Goal: Check status: Check status

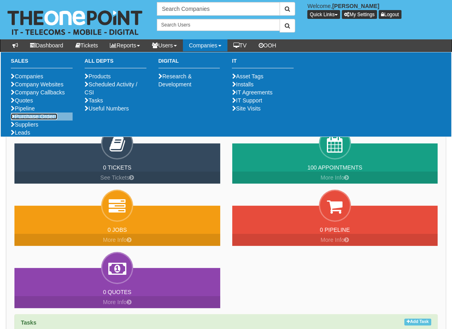
click at [49, 120] on link "Purchase Orders" at bounding box center [34, 116] width 47 height 6
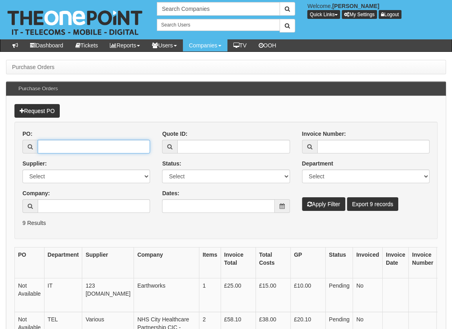
click at [46, 150] on input "PO:" at bounding box center [94, 147] width 112 height 14
paste input "19718"
type input "19718"
click at [319, 209] on button "Apply Filter" at bounding box center [323, 204] width 43 height 14
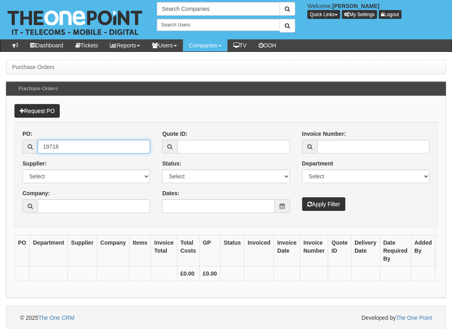
click at [75, 143] on input "19718" at bounding box center [94, 147] width 112 height 14
type input "19718"
click at [302, 197] on button "Apply Filter" at bounding box center [323, 204] width 43 height 14
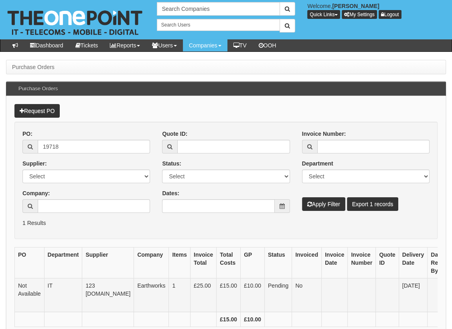
click at [77, 301] on td "IT" at bounding box center [63, 295] width 38 height 34
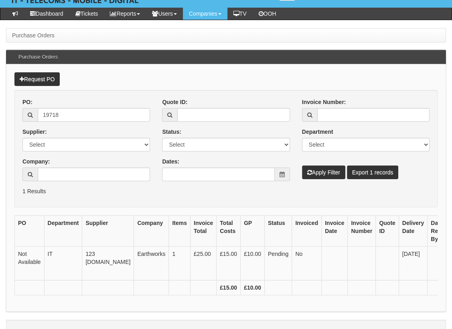
scroll to position [29, 0]
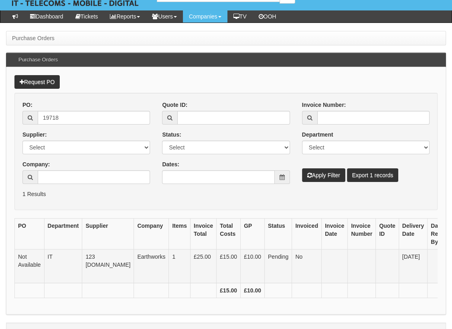
click at [399, 258] on td "[DATE]" at bounding box center [413, 266] width 28 height 34
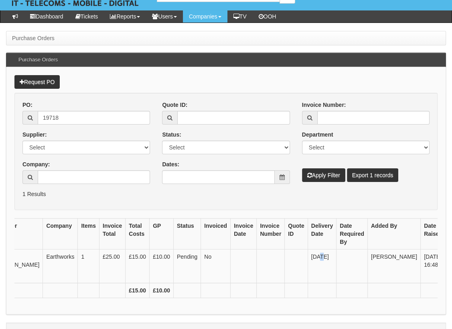
scroll to position [0, 92]
click at [448, 253] on link "View" at bounding box center [458, 257] width 20 height 9
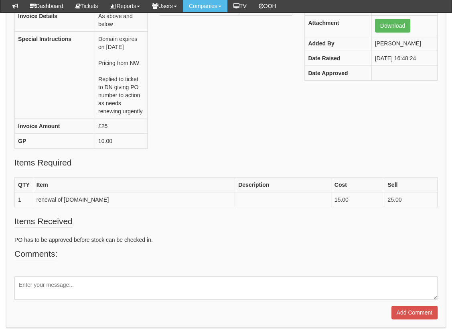
scroll to position [142, 0]
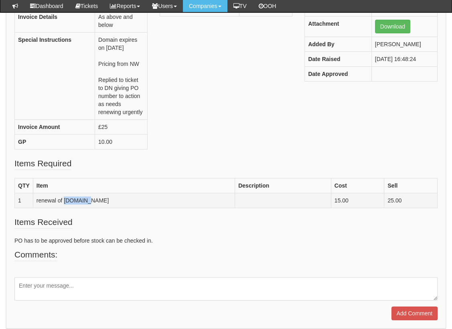
drag, startPoint x: 64, startPoint y: 191, endPoint x: 83, endPoint y: 191, distance: 18.9
click at [83, 193] on td "renewal of [DOMAIN_NAME]" at bounding box center [134, 200] width 202 height 15
copy td "[DOMAIN_NAME]"
click at [94, 277] on textarea at bounding box center [225, 288] width 423 height 23
paste textarea "Thank you for your purchase! Order Number: 311263362Date: [DATE]"
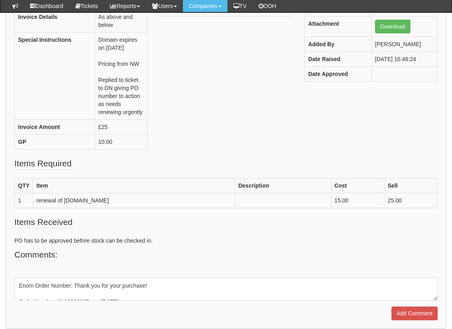
scroll to position [12, 0]
type textarea "Enom Order Number: Thank you for your purchase! Order Number: 311263362Date: [D…"
click at [394, 306] on input "Add Comment" at bounding box center [415, 313] width 46 height 14
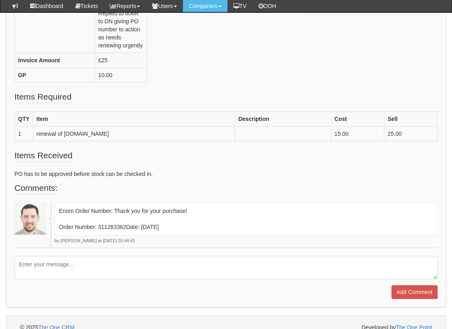
scroll to position [228, 0]
